Goal: Task Accomplishment & Management: Manage account settings

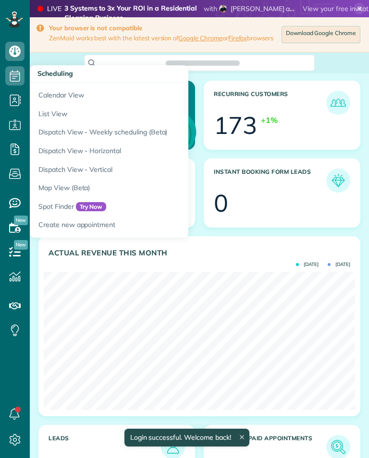
click at [41, 92] on link "Calendar View" at bounding box center [150, 94] width 240 height 22
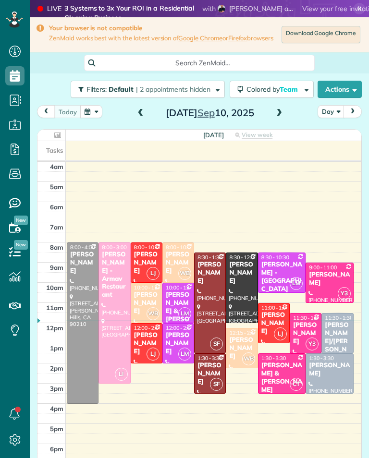
scroll to position [4, 4]
click at [251, 135] on span "View week" at bounding box center [256, 135] width 31 height 8
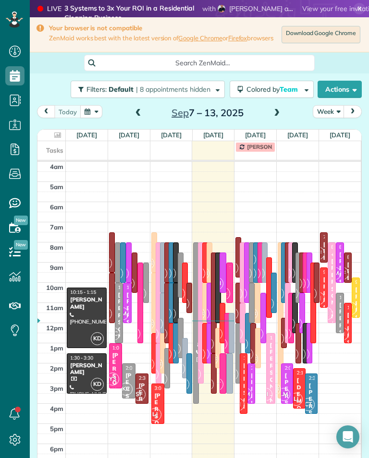
click at [326, 117] on button "Week" at bounding box center [328, 111] width 32 height 13
click at [322, 114] on button "Week" at bounding box center [328, 111] width 32 height 13
click at [333, 116] on button "Week" at bounding box center [328, 111] width 32 height 13
click at [325, 135] on link "Day" at bounding box center [351, 133] width 76 height 19
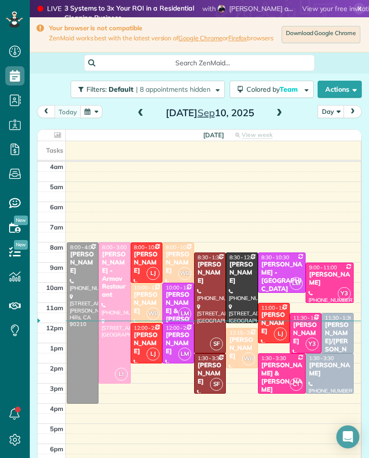
click at [278, 120] on span at bounding box center [279, 113] width 11 height 14
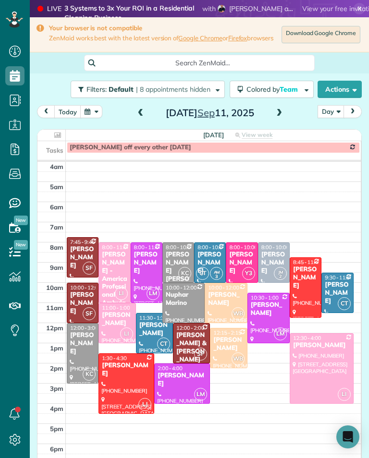
scroll to position [473, 30]
click at [84, 300] on div "Steve Lang" at bounding box center [83, 303] width 26 height 24
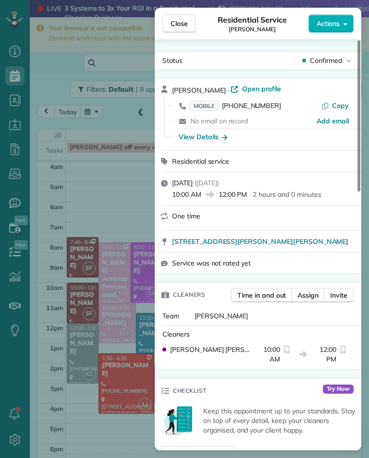
click at [207, 108] on span "MOBILE" at bounding box center [204, 106] width 28 height 10
click at [128, 192] on div "Close Residential Service Steve Lang Actions Status Confirmed Steve Lang · Open…" at bounding box center [184, 229] width 369 height 458
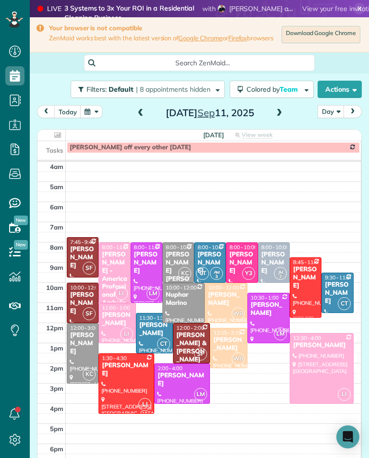
click at [198, 341] on div "Brian & Valerie Albert" at bounding box center [191, 347] width 31 height 33
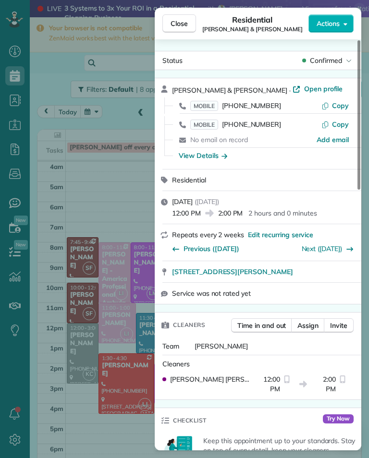
click at [207, 109] on span "MOBILE" at bounding box center [204, 106] width 28 height 10
click at [206, 125] on span "MOBILE" at bounding box center [204, 125] width 28 height 10
click at [211, 101] on span "MOBILE" at bounding box center [204, 106] width 28 height 10
click at [133, 206] on div "Close Residential Brian & Valerie Albert Actions Status Confirmed Brian & Valer…" at bounding box center [184, 229] width 369 height 458
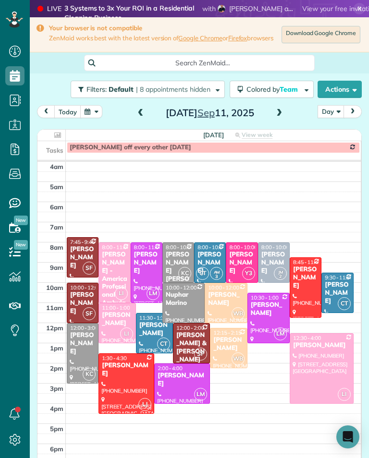
click at [125, 383] on div at bounding box center [126, 384] width 55 height 60
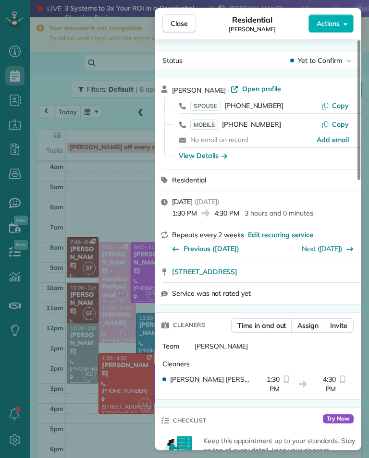
click at [209, 105] on span "SPOUSE" at bounding box center [205, 106] width 30 height 10
click at [211, 125] on span "MOBILE" at bounding box center [204, 125] width 28 height 10
click at [209, 126] on span "MOBILE" at bounding box center [204, 125] width 28 height 10
click at [110, 178] on div "Close Residential Ben Phan Actions Status Yet to Confirm Ben Phan · Open profil…" at bounding box center [184, 229] width 369 height 458
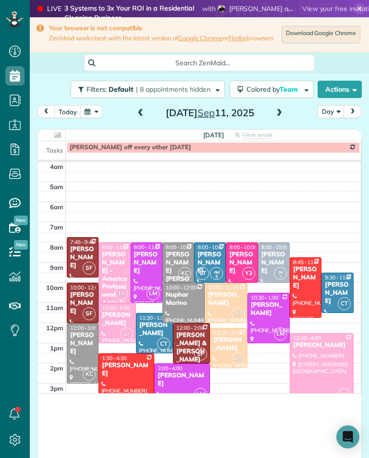
scroll to position [473, 30]
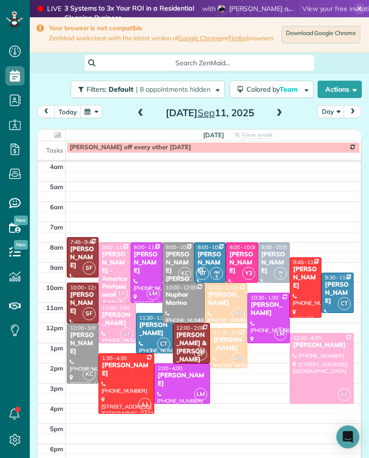
click at [112, 272] on div "Luba Popok - America Professional Ambulance (apa)" at bounding box center [114, 287] width 26 height 73
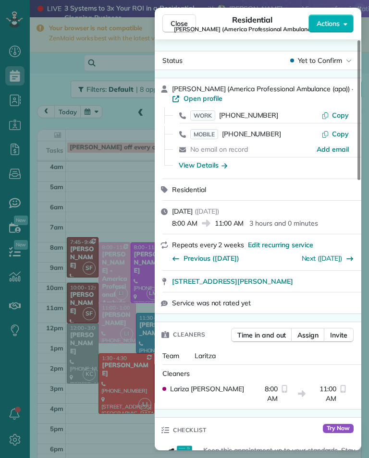
click at [207, 135] on span "MOBILE" at bounding box center [204, 134] width 28 height 10
click at [144, 196] on div "Close Residential Luba Popok (America Professional Ambulance (apa)) Actions Sta…" at bounding box center [184, 229] width 369 height 458
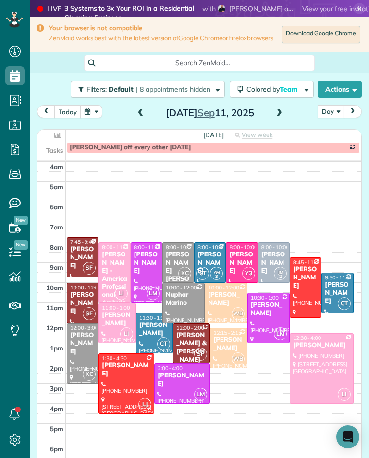
click at [87, 302] on div "Steve Lang" at bounding box center [83, 303] width 26 height 24
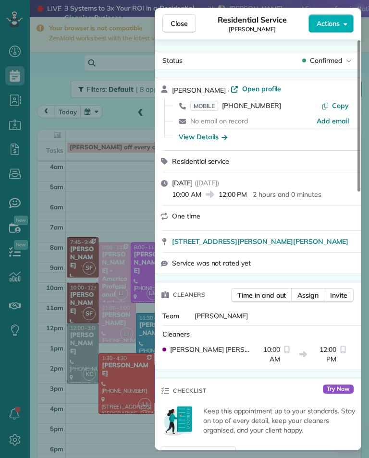
click at [110, 220] on div "Close Residential Service Steve Lang Actions Status Confirmed Steve Lang · Open…" at bounding box center [184, 229] width 369 height 458
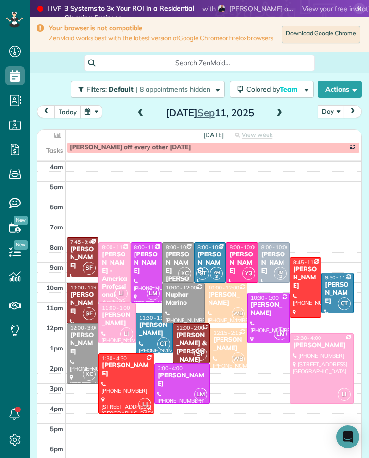
click at [195, 342] on div "Brian & Valerie Albert" at bounding box center [191, 347] width 31 height 33
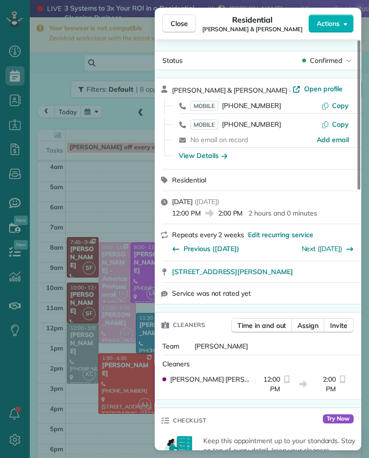
click at [132, 185] on div "Close Residential Brian & Valerie Albert Actions Status Confirmed Brian & Valer…" at bounding box center [184, 229] width 369 height 458
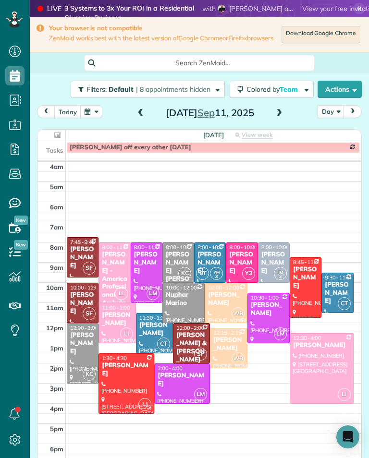
click at [127, 319] on div "Alla Malyutina" at bounding box center [116, 319] width 31 height 16
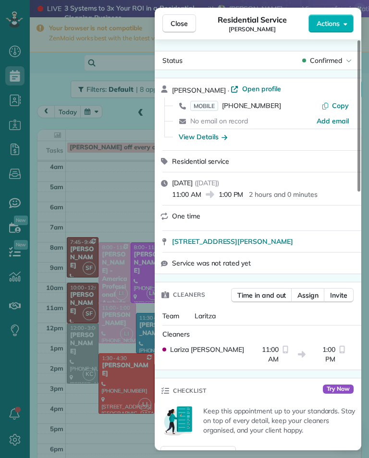
click at [208, 103] on span "MOBILE" at bounding box center [204, 106] width 28 height 10
click at [176, 28] on button "Close" at bounding box center [179, 23] width 34 height 18
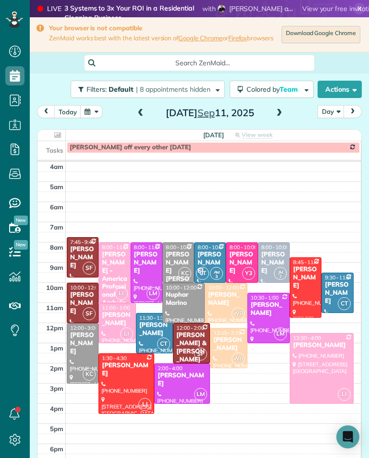
click at [303, 364] on div at bounding box center [321, 369] width 63 height 70
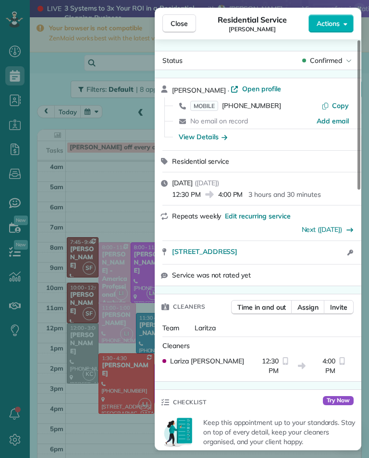
click at [199, 108] on span "MOBILE" at bounding box center [204, 106] width 28 height 10
click at [120, 213] on div "Close Residential Service Lesley Budacz Actions Status Confirmed Lesley Budacz …" at bounding box center [184, 229] width 369 height 458
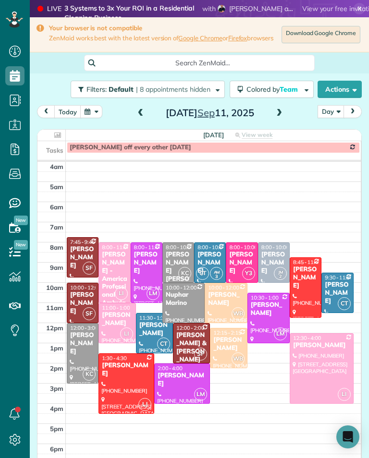
click at [128, 318] on div "Alla Malyutina" at bounding box center [116, 319] width 31 height 16
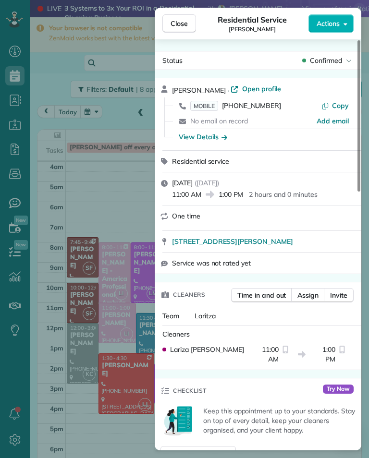
click at [206, 107] on span "MOBILE" at bounding box center [204, 106] width 28 height 10
click at [92, 170] on div "Close Residential Service Alla Malyutina Actions Status Confirmed Alla Malyutin…" at bounding box center [184, 229] width 369 height 458
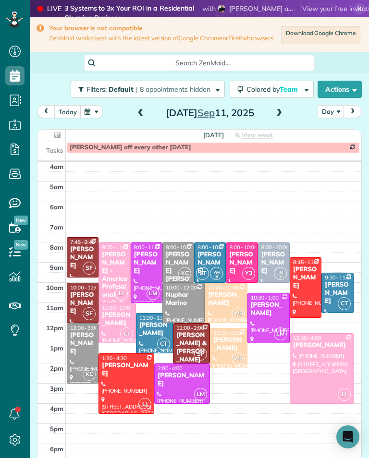
click at [251, 261] on div "Ovsanna Goukasian" at bounding box center [241, 263] width 26 height 24
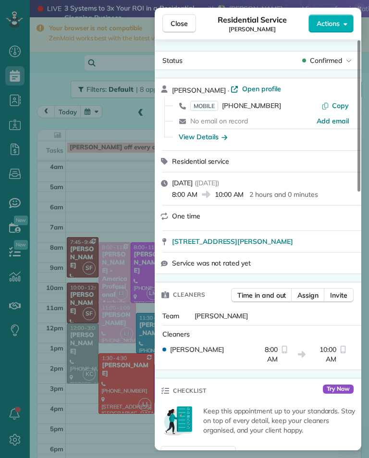
click at [206, 107] on span "MOBILE" at bounding box center [204, 106] width 28 height 10
click at [130, 206] on div "Close Residential Service Ovsanna Goukasian Actions Status Confirmed Ovsanna Go…" at bounding box center [184, 229] width 369 height 458
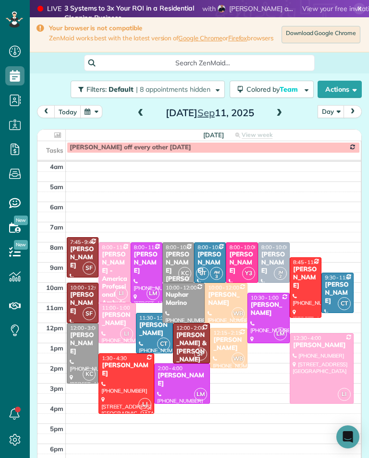
click at [341, 288] on div "Robyn VonArx" at bounding box center [337, 293] width 26 height 24
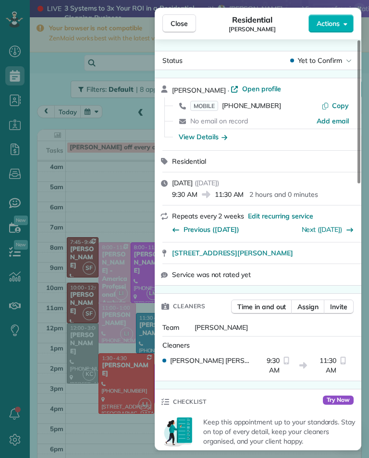
click at [206, 110] on span "MOBILE" at bounding box center [204, 106] width 28 height 10
click at [119, 210] on div "Close Residential Robyn VonArx Actions Status Yet to Confirm Robyn VonArx · Ope…" at bounding box center [184, 229] width 369 height 458
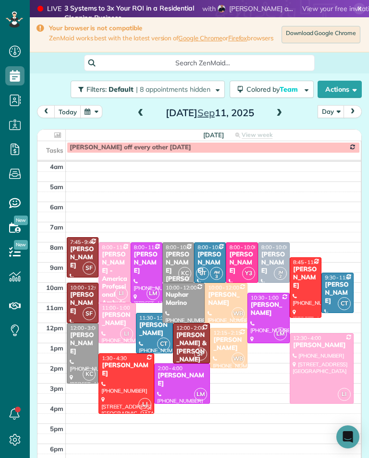
click at [148, 329] on div "Sonali Mehta" at bounding box center [154, 329] width 31 height 16
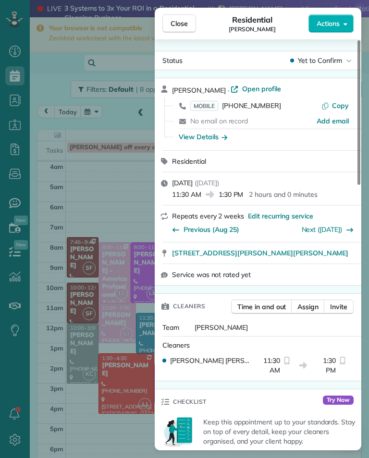
click at [202, 106] on span "MOBILE" at bounding box center [204, 106] width 28 height 10
click at [133, 429] on div "Close Residential Sonali Mehta Actions Status Yet to Confirm Sonali Mehta · Ope…" at bounding box center [184, 229] width 369 height 458
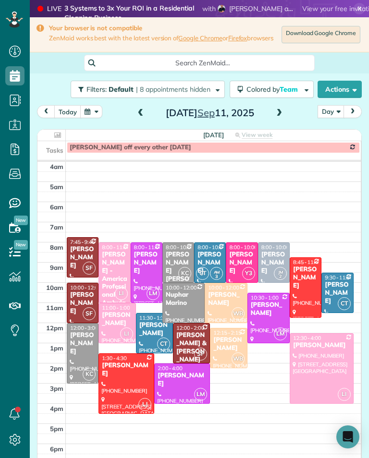
scroll to position [473, 30]
click at [175, 259] on div "Rebecca Simon Smith" at bounding box center [178, 275] width 26 height 48
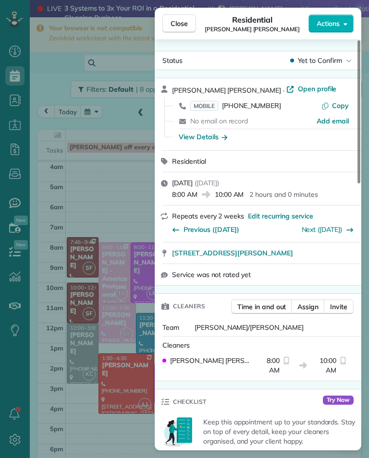
click at [193, 109] on span "MOBILE" at bounding box center [204, 106] width 28 height 10
click at [127, 200] on div "Close Residential Rebecca Simon Smith Actions Status Yet to Confirm Rebecca Sim…" at bounding box center [184, 229] width 369 height 458
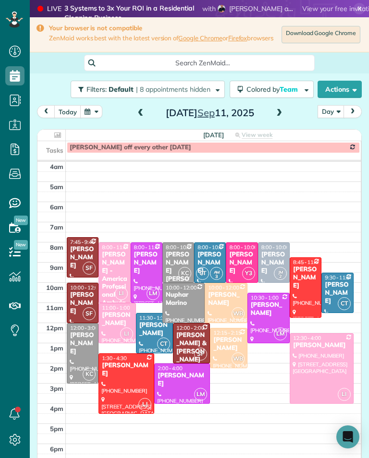
click at [181, 302] on div "Nuphar Marino" at bounding box center [183, 299] width 36 height 16
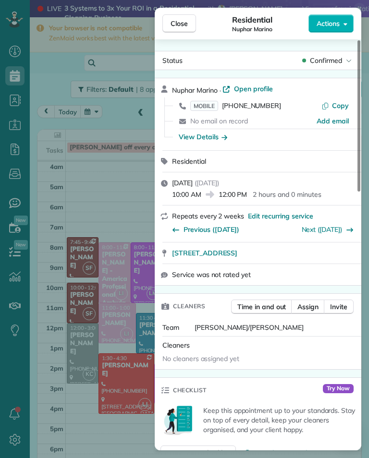
click at [203, 106] on span "MOBILE" at bounding box center [204, 106] width 28 height 10
click at [209, 105] on span "MOBILE" at bounding box center [204, 106] width 28 height 10
click at [135, 434] on div "Close Residential Nuphar Marino Actions Status Confirmed Nuphar Marino · Open p…" at bounding box center [184, 229] width 369 height 458
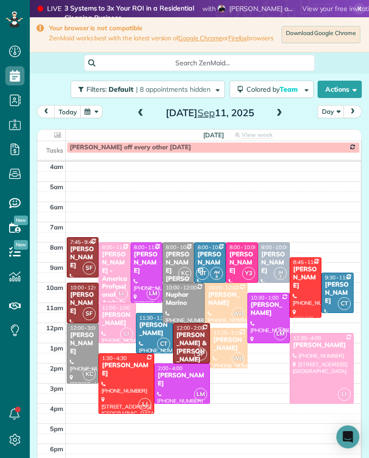
click at [77, 355] on div at bounding box center [82, 354] width 31 height 60
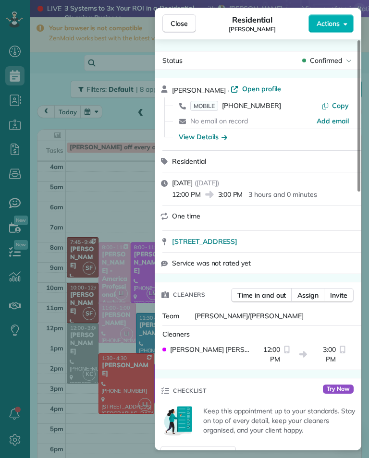
click at [207, 103] on span "MOBILE" at bounding box center [204, 106] width 28 height 10
click at [125, 202] on div "Close Residential Gina Zupsich Actions Status Confirmed Gina Zupsich · Open pro…" at bounding box center [184, 229] width 369 height 458
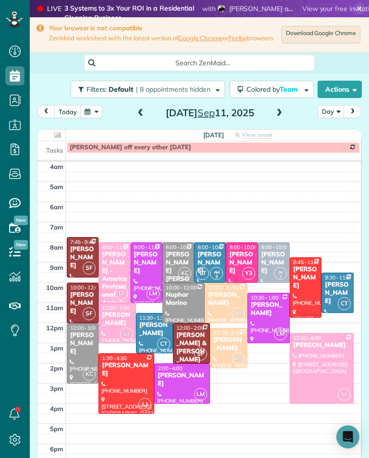
click at [276, 256] on div "Ariel Oakley" at bounding box center [274, 263] width 26 height 24
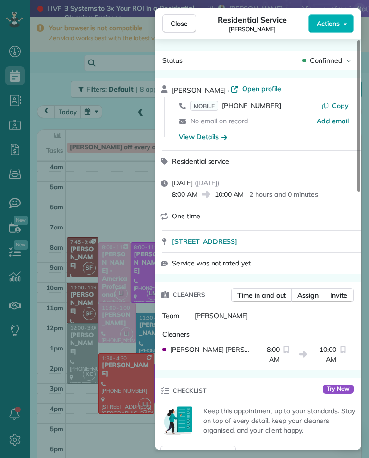
click at [212, 106] on span "MOBILE" at bounding box center [204, 106] width 28 height 10
click at [123, 192] on div "Close Residential Service Ariel Oakley Actions Status Confirmed Ariel Oakley · …" at bounding box center [184, 229] width 369 height 458
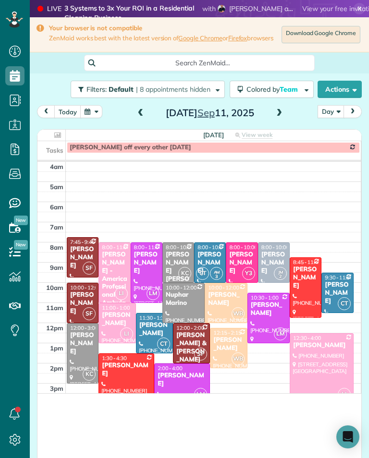
scroll to position [473, 30]
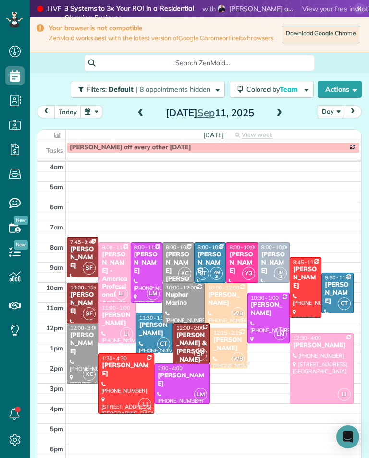
click at [224, 307] on div "[PERSON_NAME]" at bounding box center [225, 299] width 36 height 16
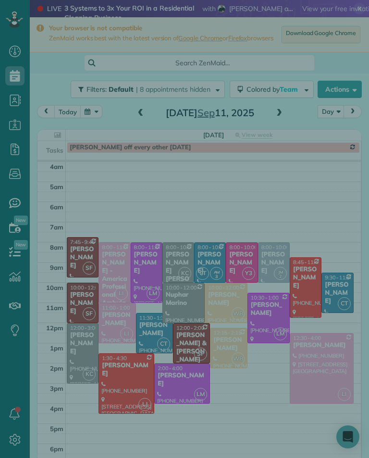
scroll to position [473, 30]
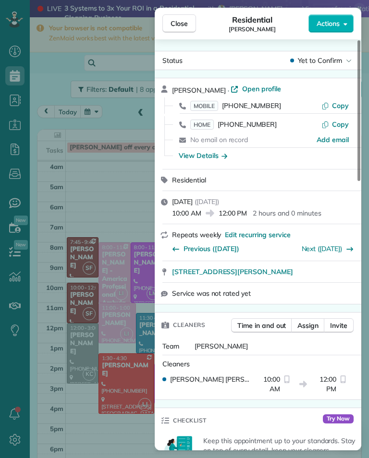
click at [209, 102] on span "MOBILE" at bounding box center [204, 106] width 28 height 10
click at [208, 121] on span "HOME" at bounding box center [202, 125] width 24 height 10
click at [96, 188] on div "Close Residential Jennifer Dennis Actions Status Yet to Confirm Jennifer Dennis…" at bounding box center [184, 229] width 369 height 458
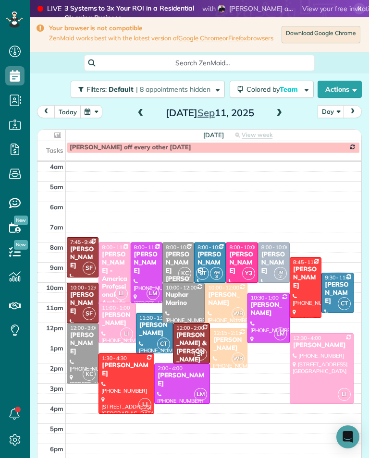
click at [231, 344] on div "Sophie Brower" at bounding box center [228, 344] width 31 height 16
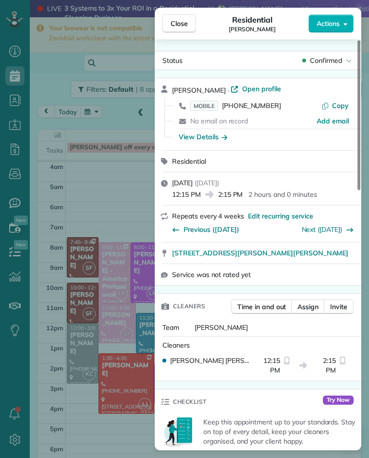
click at [207, 109] on span "MOBILE" at bounding box center [204, 106] width 28 height 10
click at [114, 228] on div "Close Residential Sophie Brower Actions Status Confirmed Sophie Brower · Open p…" at bounding box center [184, 229] width 369 height 458
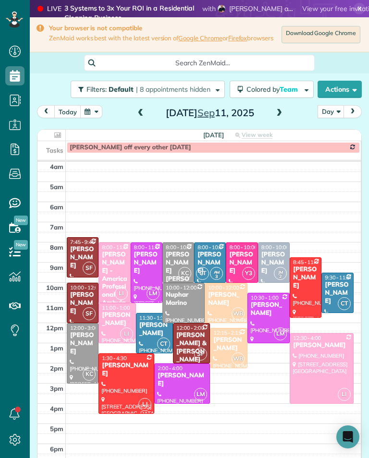
click at [163, 387] on div at bounding box center [182, 383] width 55 height 39
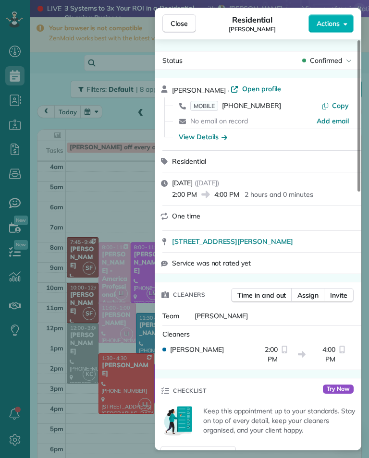
click at [206, 105] on span "MOBILE" at bounding box center [204, 106] width 28 height 10
click at [146, 209] on div "Close Residential Sandi King Actions Status Confirmed Sandi King · Open profile…" at bounding box center [184, 229] width 369 height 458
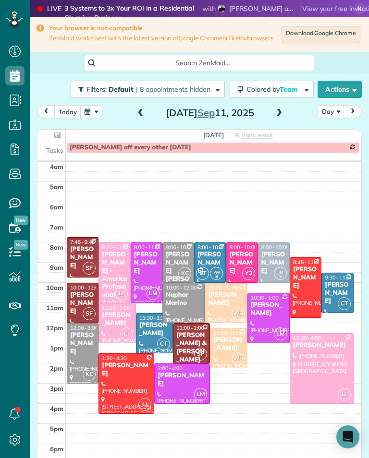
click at [150, 259] on div "Erin Oremland" at bounding box center [146, 263] width 26 height 24
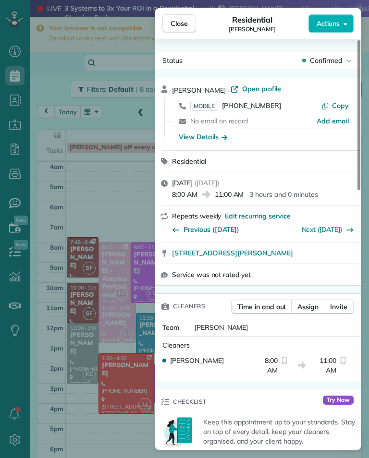
click at [206, 108] on span "MOBILE" at bounding box center [204, 106] width 28 height 10
click at [92, 210] on div "Close Residential Erin Oremland Actions Status Confirmed Erin Oremland · Open p…" at bounding box center [184, 229] width 369 height 458
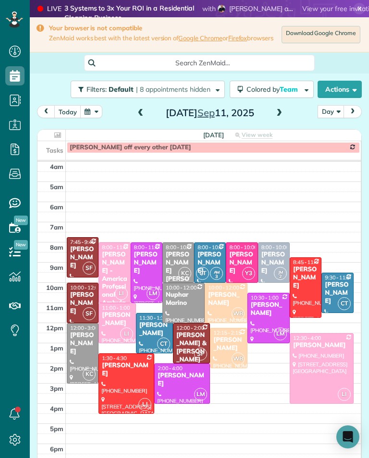
click at [349, 286] on div "Robyn VonArx" at bounding box center [337, 293] width 26 height 24
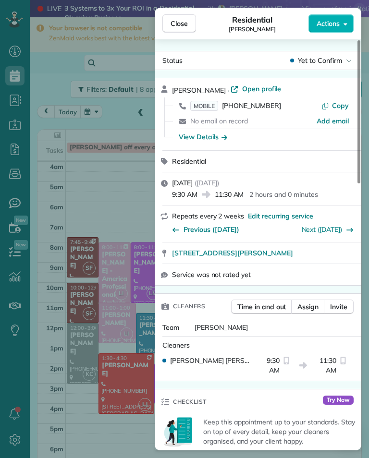
scroll to position [473, 30]
click at [181, 23] on span "Close" at bounding box center [178, 24] width 17 height 10
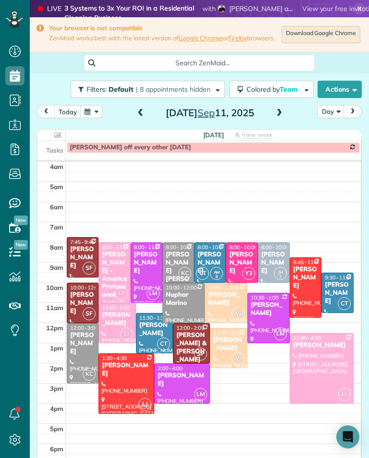
click at [89, 118] on button "button" at bounding box center [91, 111] width 22 height 13
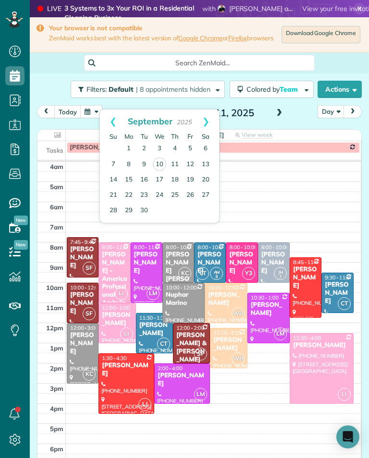
click at [178, 176] on link "18" at bounding box center [174, 179] width 15 height 15
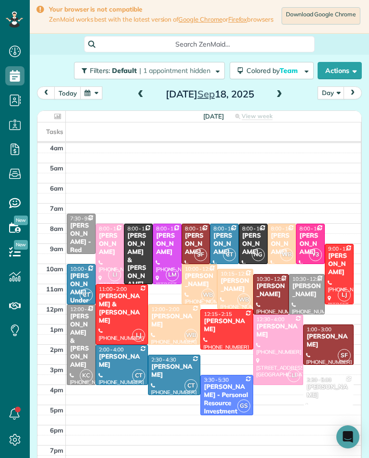
scroll to position [15, 0]
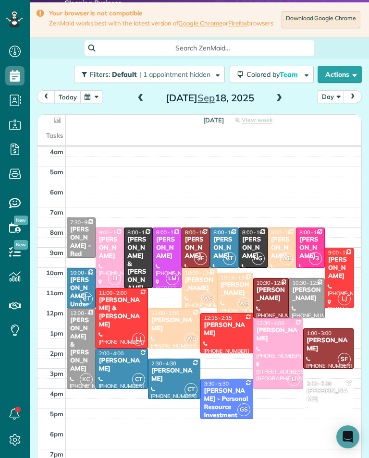
click at [96, 97] on button "button" at bounding box center [91, 96] width 22 height 13
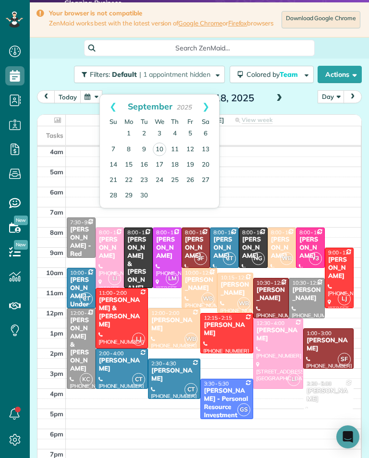
click at [164, 143] on td "10" at bounding box center [159, 150] width 15 height 16
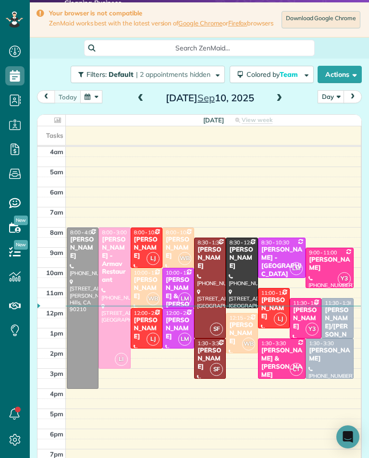
click at [276, 106] on span at bounding box center [279, 98] width 11 height 14
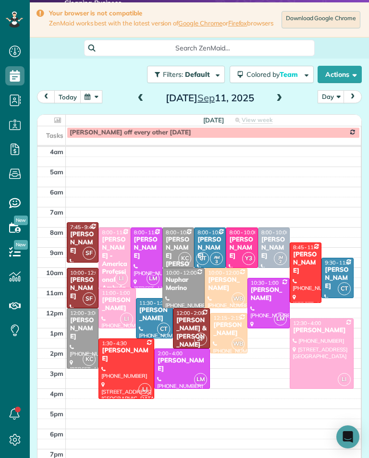
click at [324, 270] on div at bounding box center [337, 277] width 31 height 39
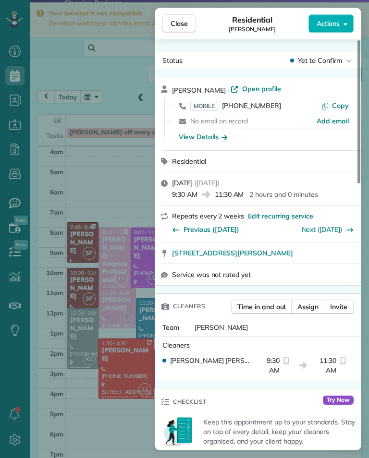
click at [109, 183] on div "Close Residential Robyn VonArx Actions Status Yet to Confirm Robyn VonArx · Ope…" at bounding box center [184, 229] width 369 height 458
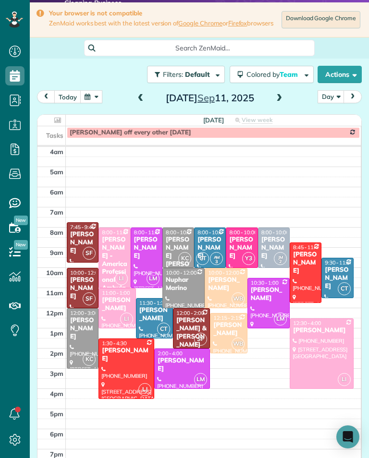
click at [98, 96] on button "button" at bounding box center [91, 96] width 22 height 13
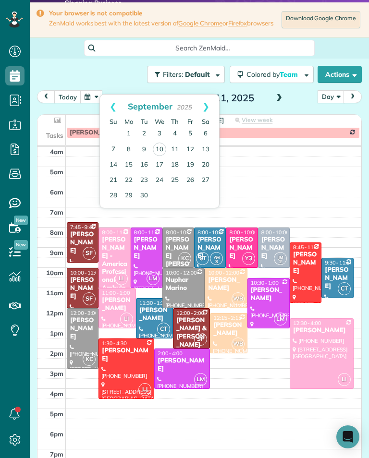
click at [177, 161] on link "18" at bounding box center [174, 164] width 15 height 15
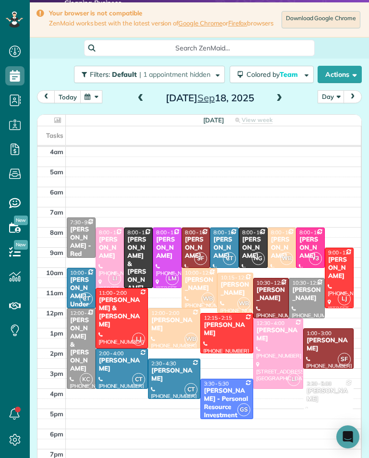
scroll to position [473, 30]
click at [64, 102] on button "today" at bounding box center [67, 96] width 27 height 13
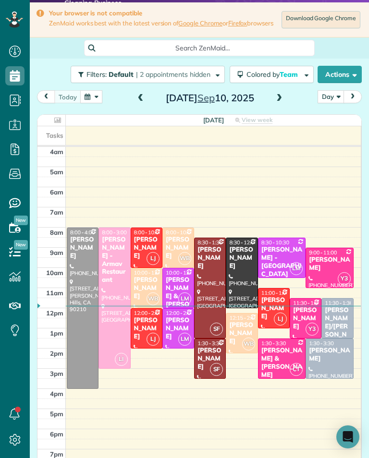
click at [276, 103] on span at bounding box center [279, 98] width 11 height 9
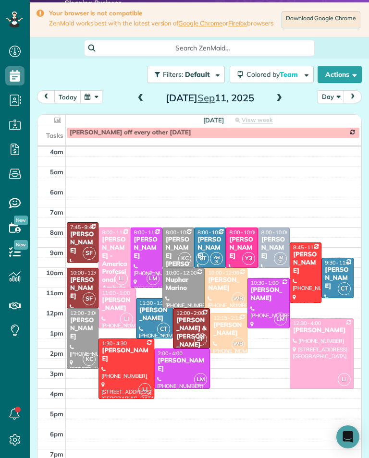
click at [179, 364] on div "Sandi King" at bounding box center [182, 365] width 50 height 16
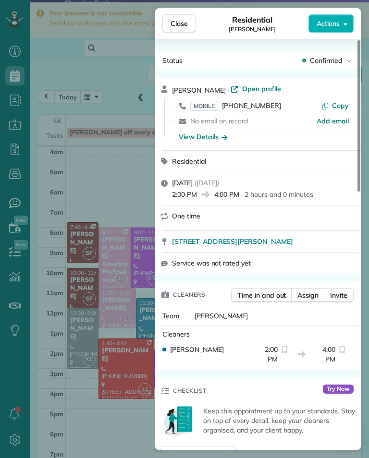
scroll to position [473, 30]
click at [175, 25] on span "Close" at bounding box center [178, 24] width 17 height 10
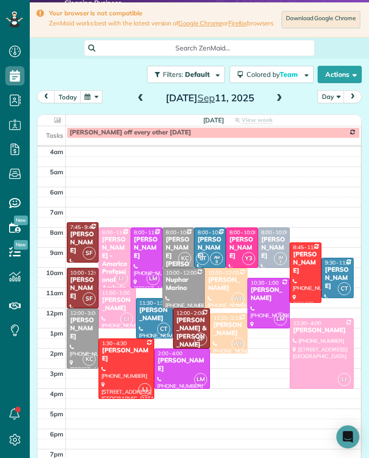
click at [143, 99] on span at bounding box center [140, 98] width 11 height 9
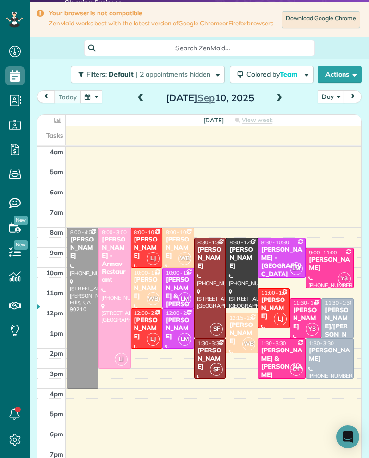
scroll to position [473, 30]
click at [278, 103] on span at bounding box center [279, 98] width 11 height 9
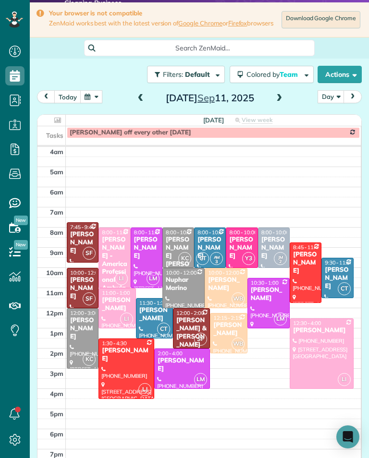
click at [113, 310] on div "Alla Malyutina" at bounding box center [116, 304] width 31 height 16
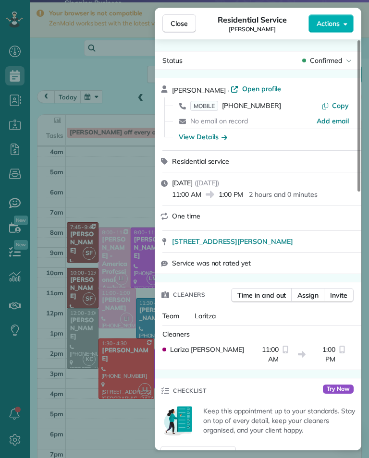
click at [206, 105] on span "MOBILE" at bounding box center [204, 106] width 28 height 10
click at [80, 199] on div "Close Residential Service Alla Malyutina Actions Status Confirmed Alla Malyutin…" at bounding box center [184, 229] width 369 height 458
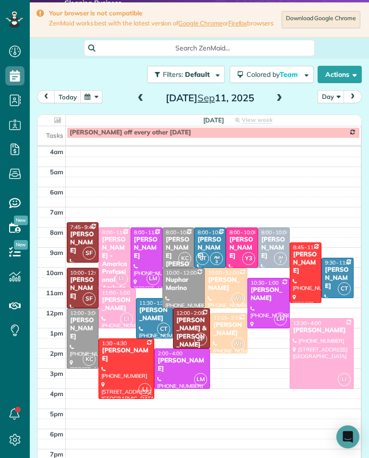
scroll to position [473, 30]
click at [144, 101] on span at bounding box center [140, 98] width 11 height 9
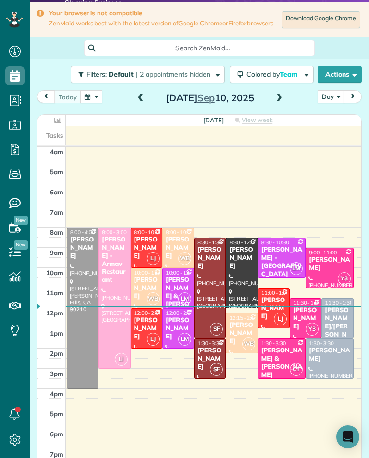
click at [89, 99] on button "button" at bounding box center [91, 96] width 22 height 13
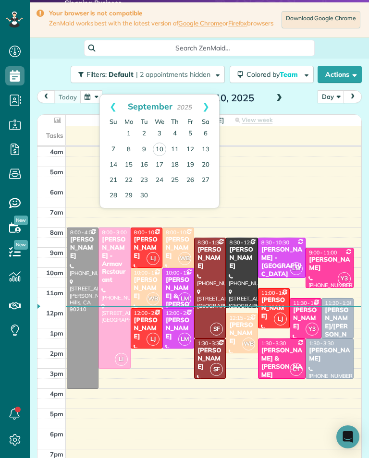
click at [132, 148] on link "8" at bounding box center [128, 149] width 15 height 15
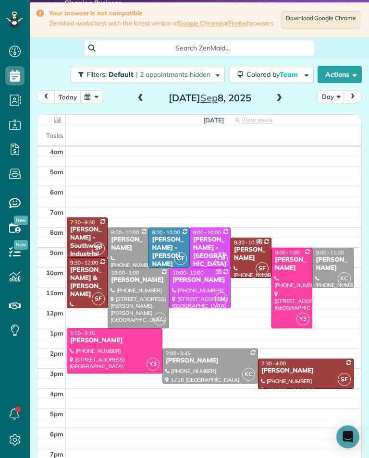
click at [333, 256] on span "9:00 - 11:00" at bounding box center [329, 252] width 28 height 7
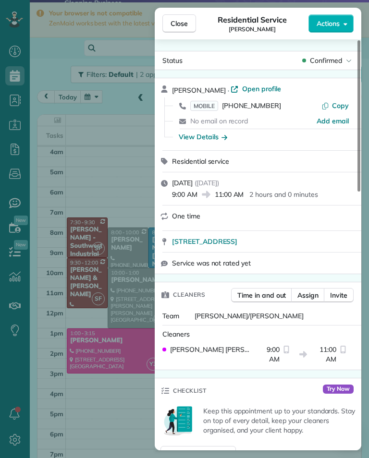
scroll to position [473, 30]
click at [133, 138] on div "Close Residential Service Max Frieser Actions Status Confirmed Max Frieser · Op…" at bounding box center [184, 229] width 369 height 458
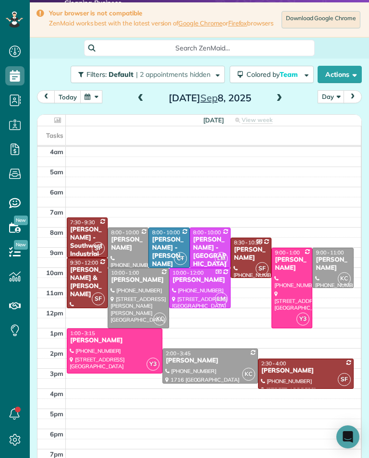
click at [184, 26] on link "Google Chrome" at bounding box center [200, 23] width 44 height 8
click at [86, 102] on button "button" at bounding box center [91, 96] width 22 height 13
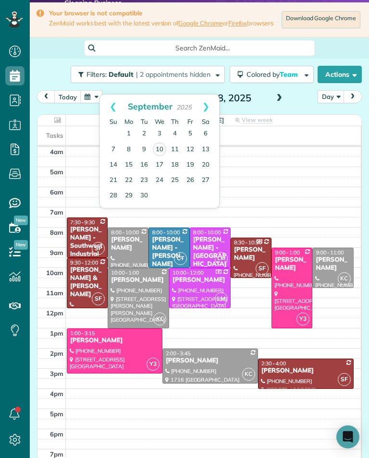
click at [114, 149] on link "7" at bounding box center [113, 149] width 15 height 15
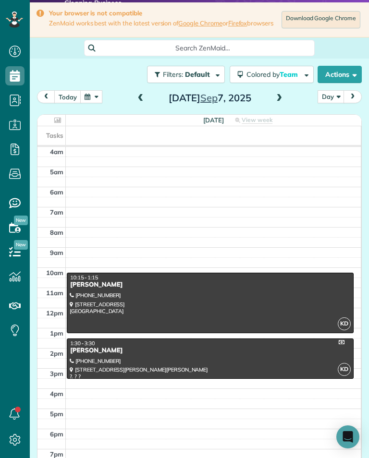
click at [274, 313] on div at bounding box center [210, 303] width 286 height 60
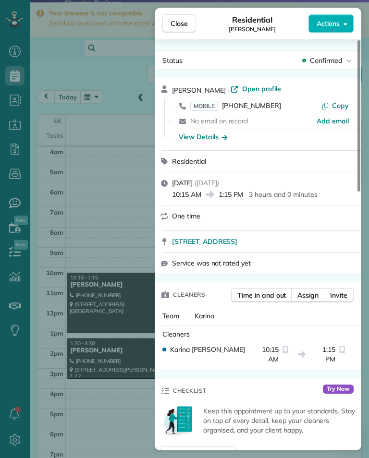
scroll to position [473, 30]
click at [189, 21] on button "Close" at bounding box center [179, 23] width 34 height 18
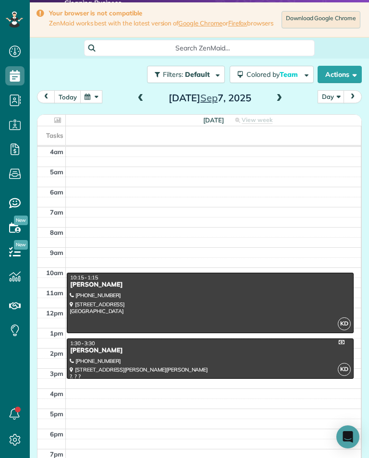
click at [69, 103] on button "today" at bounding box center [67, 96] width 27 height 13
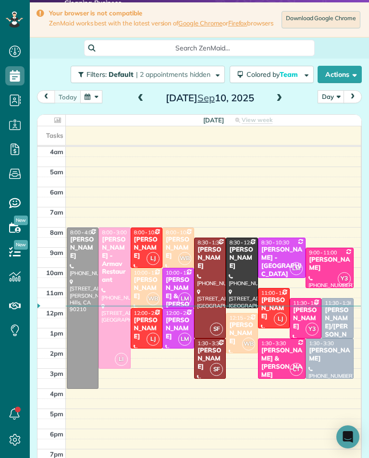
click at [88, 248] on div "Yeami Kim" at bounding box center [83, 248] width 26 height 24
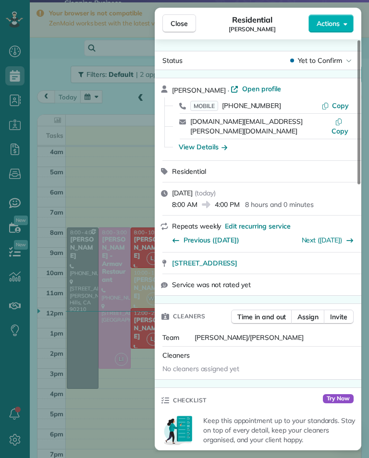
scroll to position [473, 30]
click at [131, 176] on div "Close Residential Yeami Kim Actions Status Yet to Confirm Yeami Kim · Open prof…" at bounding box center [184, 229] width 369 height 458
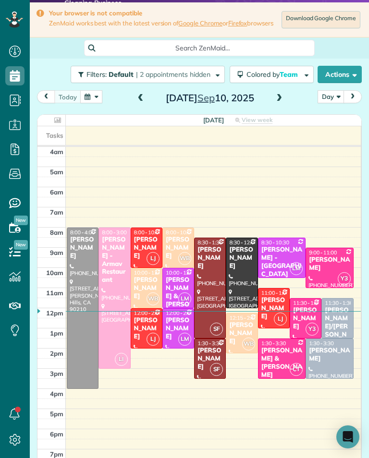
click at [181, 27] on span "ZenMaid works best with the latest version of Google Chrome or Firefox browsers" at bounding box center [161, 23] width 224 height 8
click at [84, 246] on div "Yeami Kim" at bounding box center [83, 248] width 26 height 24
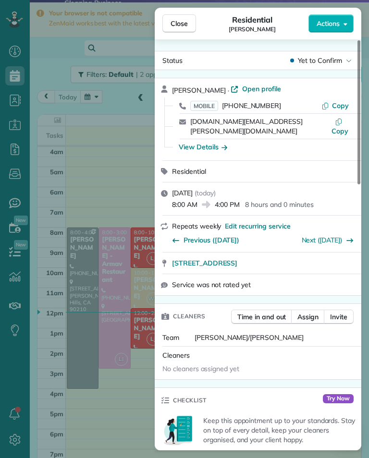
scroll to position [473, 30]
click at [172, 21] on span "Close" at bounding box center [178, 24] width 17 height 10
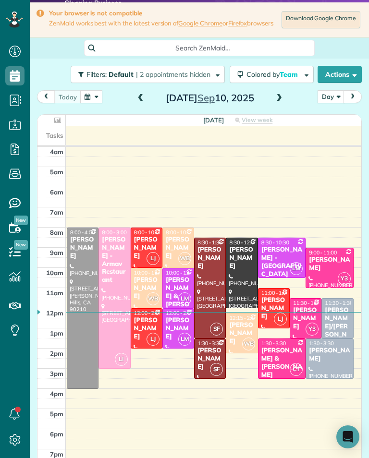
click at [235, 264] on div "Jennifer Yager" at bounding box center [241, 258] width 26 height 24
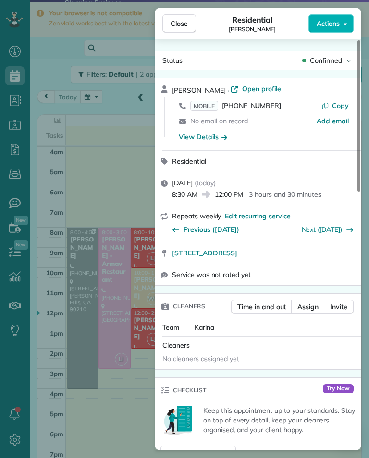
scroll to position [473, 30]
click at [191, 20] on button "Close" at bounding box center [179, 23] width 34 height 18
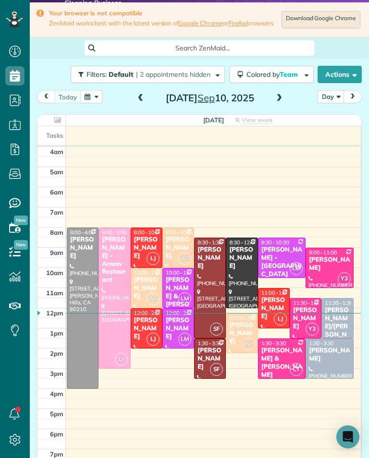
click at [91, 98] on button "button" at bounding box center [91, 96] width 22 height 13
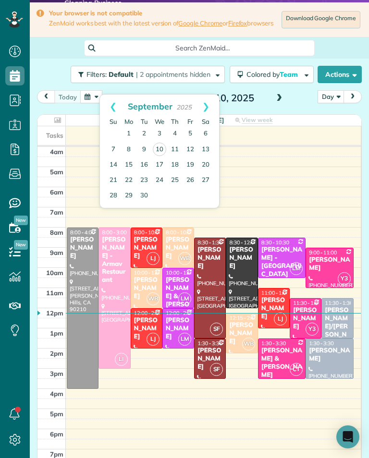
click at [178, 147] on link "11" at bounding box center [174, 149] width 15 height 15
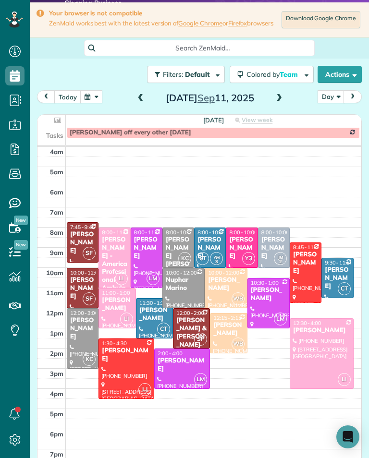
click at [83, 342] on div at bounding box center [82, 339] width 31 height 60
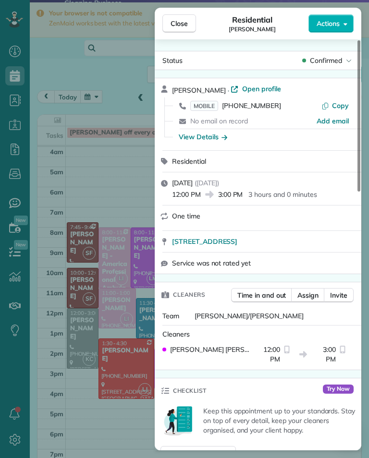
click at [209, 106] on span "MOBILE" at bounding box center [204, 106] width 28 height 10
click at [134, 188] on div "Close Residential Gina Zupsich Actions Status Confirmed Gina Zupsich · Open pro…" at bounding box center [184, 229] width 369 height 458
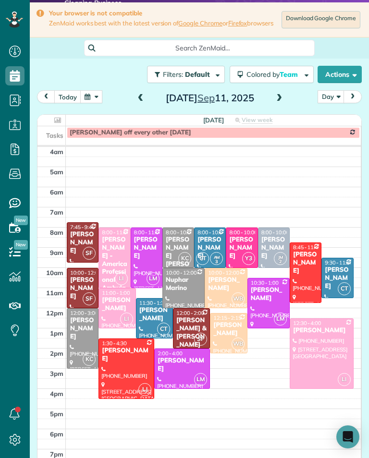
click at [182, 282] on div "Nuphar Marino" at bounding box center [183, 284] width 36 height 16
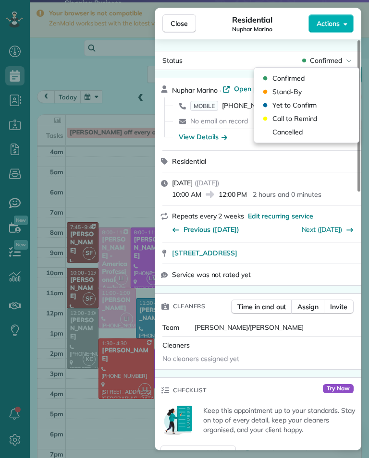
click at [308, 130] on div "Cancelled" at bounding box center [306, 131] width 97 height 13
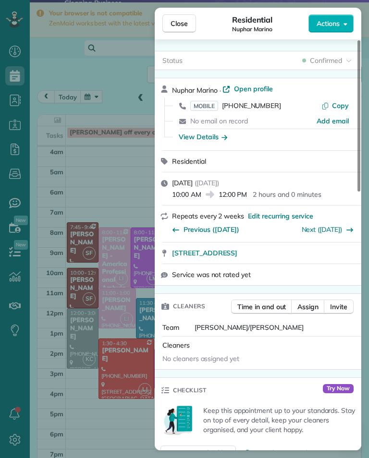
click at [191, 19] on button "Close" at bounding box center [179, 23] width 34 height 18
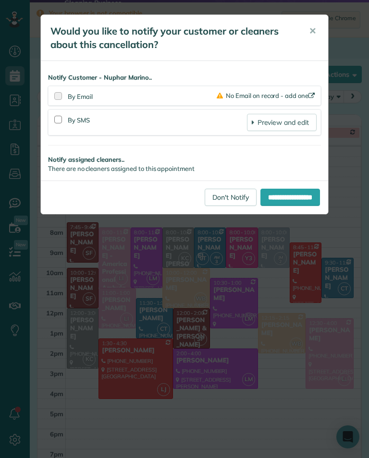
click at [228, 190] on link "Don't Notify" at bounding box center [230, 197] width 52 height 17
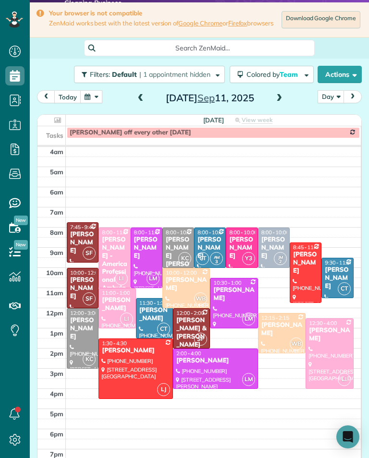
click at [346, 266] on span "9:30 - 11:30" at bounding box center [338, 262] width 28 height 7
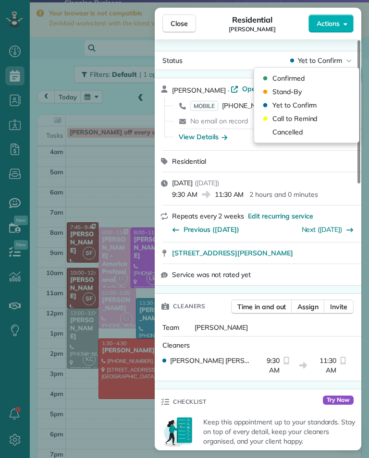
click at [308, 133] on div "Cancelled" at bounding box center [306, 131] width 97 height 13
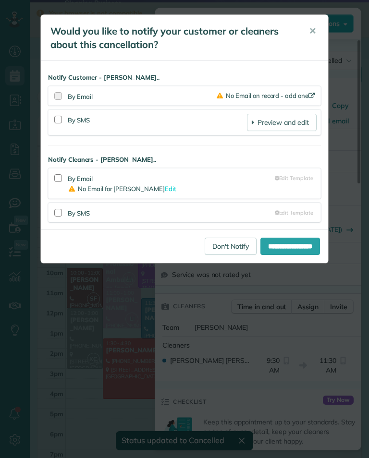
click at [215, 244] on link "Don't Notify" at bounding box center [230, 246] width 52 height 17
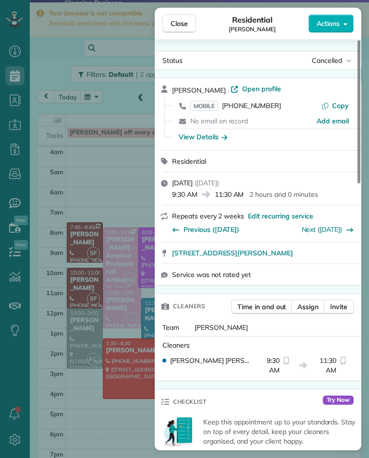
click at [132, 176] on div "Close Residential Robyn VonArx Actions Status Cancelled Robyn VonArx · Open pro…" at bounding box center [184, 229] width 369 height 458
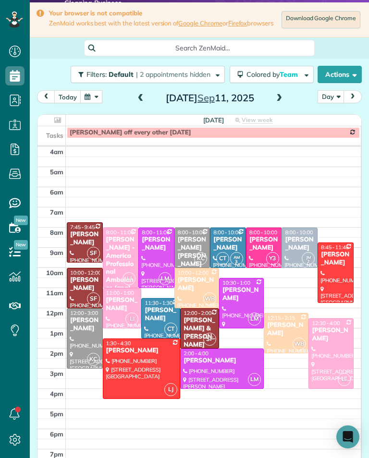
scroll to position [473, 30]
click at [148, 97] on div "Thursday Sep 11, 2025" at bounding box center [210, 97] width 154 height 15
click at [138, 103] on span at bounding box center [140, 98] width 11 height 9
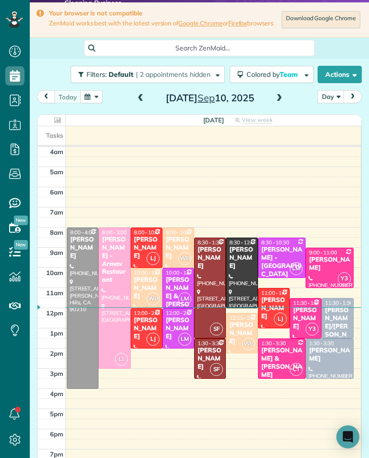
click at [280, 98] on span at bounding box center [279, 98] width 11 height 9
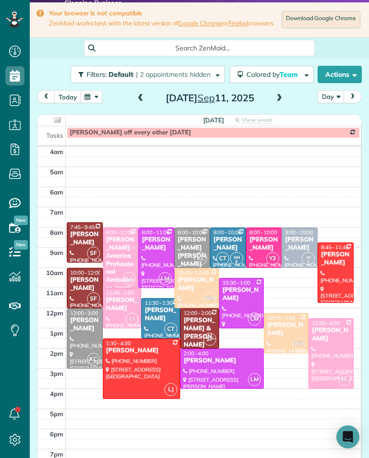
click at [86, 333] on div "Gina Zupsich" at bounding box center [85, 324] width 30 height 16
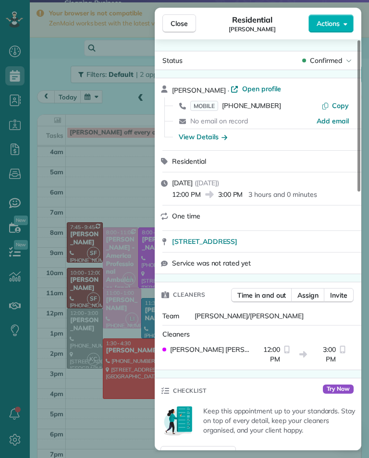
click at [208, 101] on span "MOBILE" at bounding box center [204, 106] width 28 height 10
click at [210, 105] on span "MOBILE" at bounding box center [204, 106] width 28 height 10
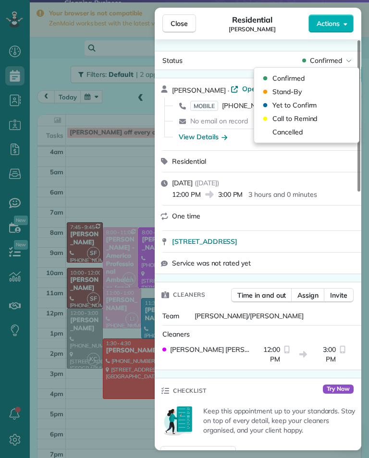
click at [300, 130] on span "Cancelled" at bounding box center [287, 132] width 30 height 10
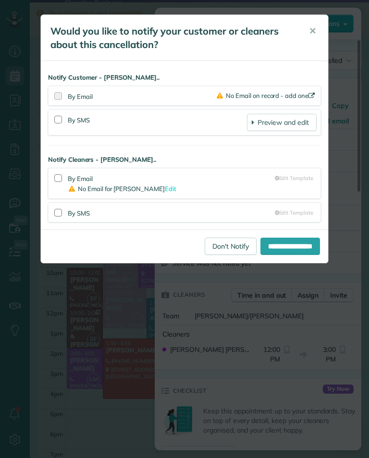
click at [229, 243] on link "Don't Notify" at bounding box center [230, 246] width 52 height 17
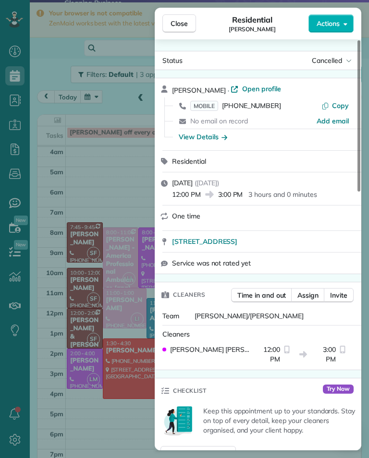
click at [121, 158] on div "Close Residential Gina Zupsich Actions Status Cancelled Gina Zupsich · Open pro…" at bounding box center [184, 229] width 369 height 458
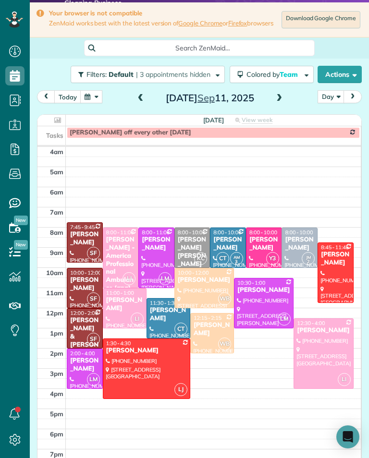
scroll to position [473, 30]
click at [98, 100] on button "button" at bounding box center [91, 96] width 22 height 13
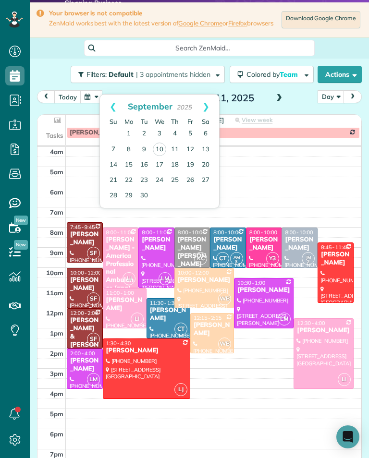
click at [95, 100] on button "button" at bounding box center [91, 96] width 22 height 13
click at [193, 145] on link "12" at bounding box center [189, 149] width 15 height 15
